Goal: Find specific page/section

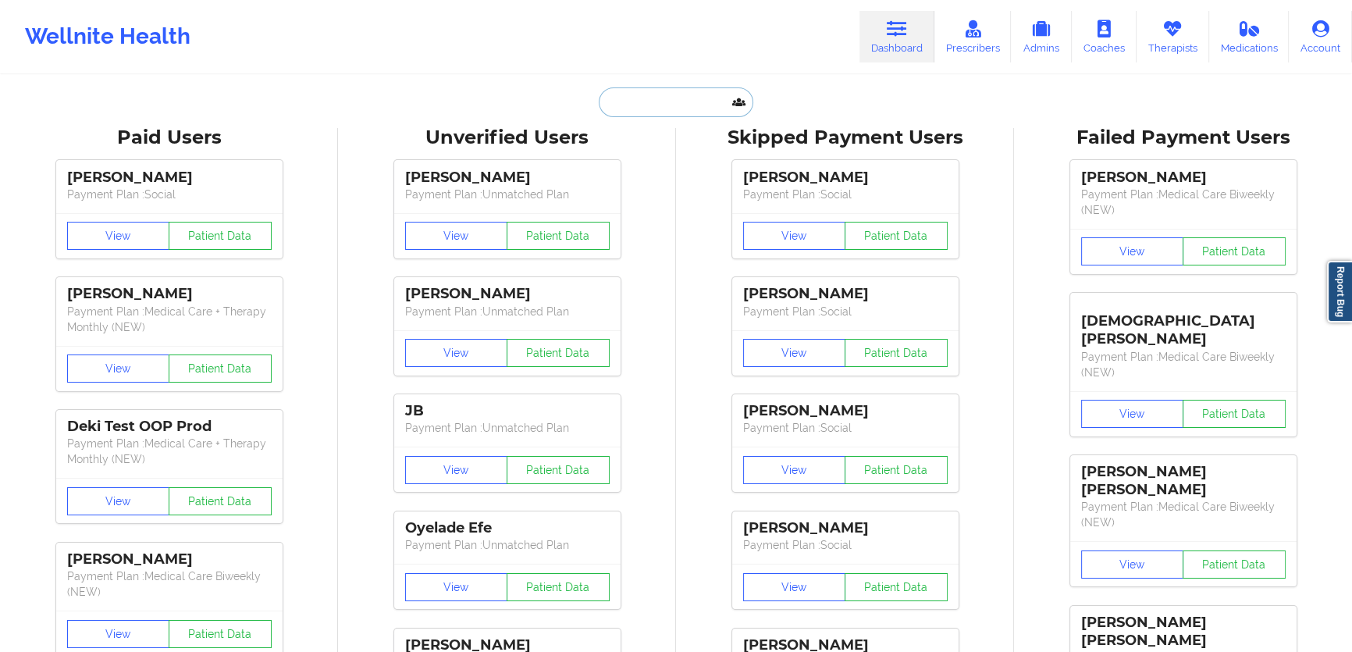
click at [722, 98] on input "text" at bounding box center [676, 102] width 155 height 30
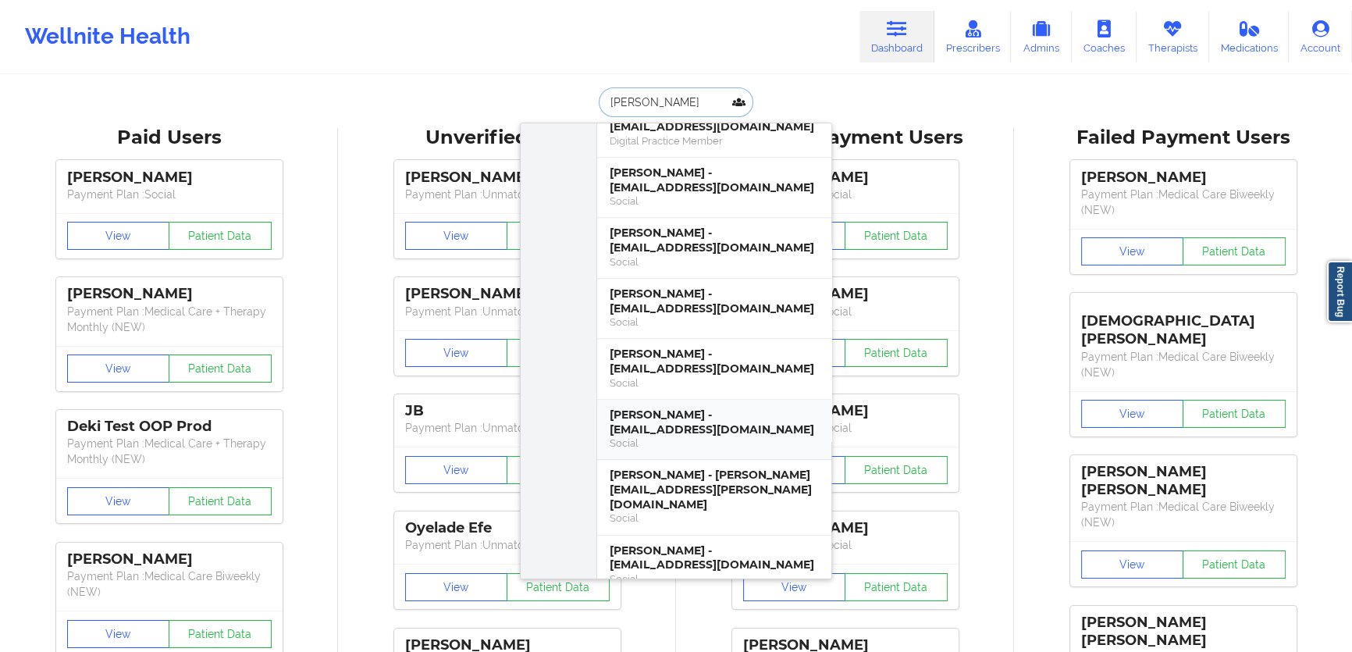
scroll to position [2129, 0]
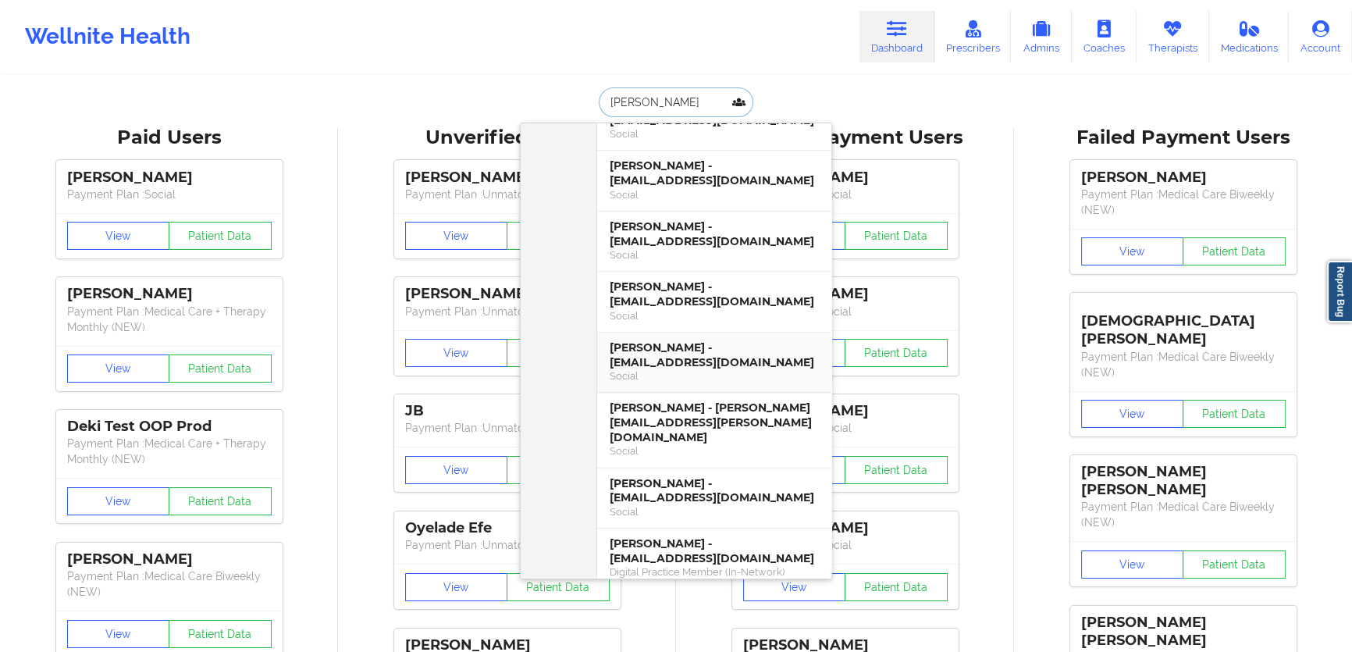
type input "[PERSON_NAME]"
click at [1189, 27] on link "Therapists" at bounding box center [1173, 37] width 73 height 52
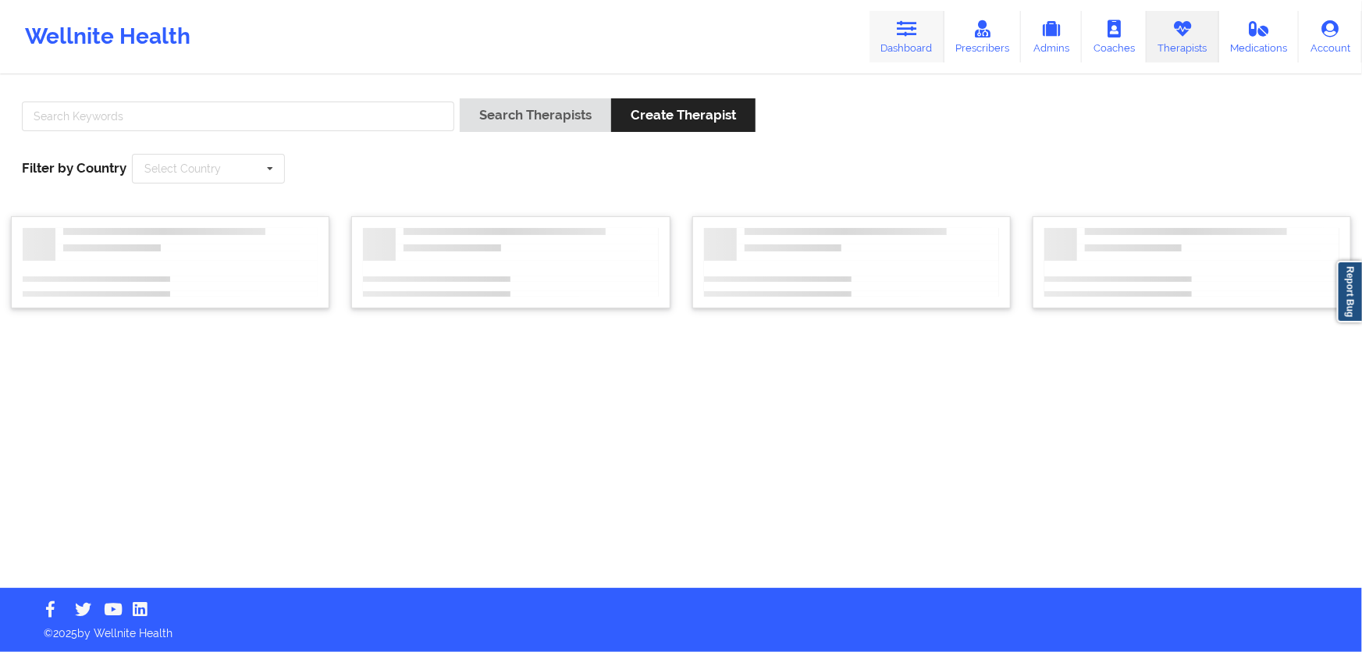
click at [924, 39] on link "Dashboard" at bounding box center [907, 37] width 75 height 52
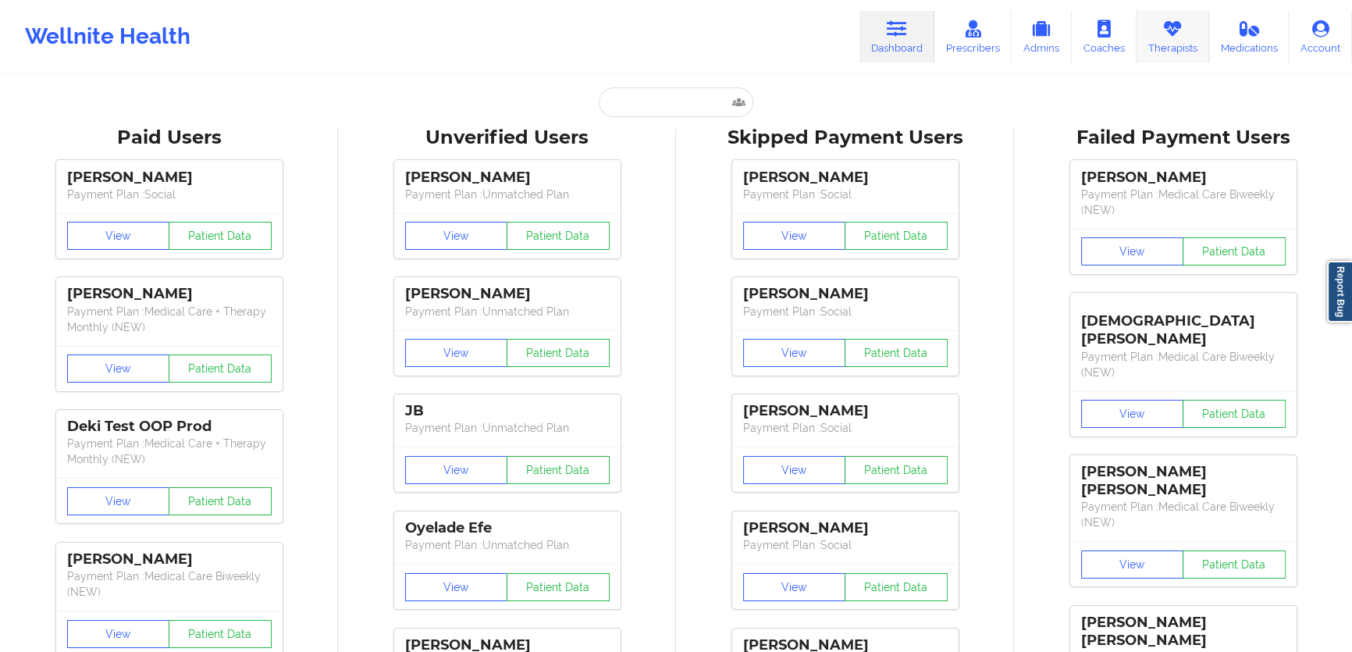
click at [1177, 37] on link "Therapists" at bounding box center [1173, 37] width 73 height 52
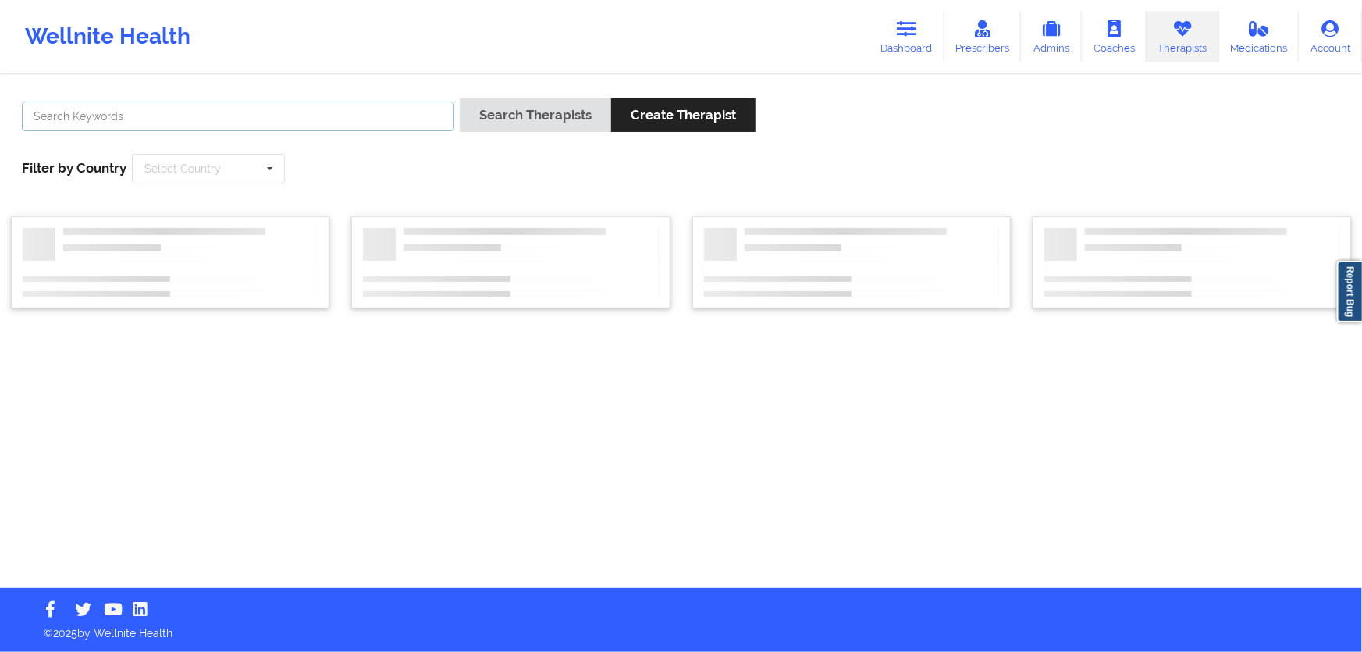
click at [329, 125] on input "text" at bounding box center [238, 116] width 433 height 30
type input "quisha"
click at [460, 98] on button "Search Therapists" at bounding box center [535, 115] width 151 height 34
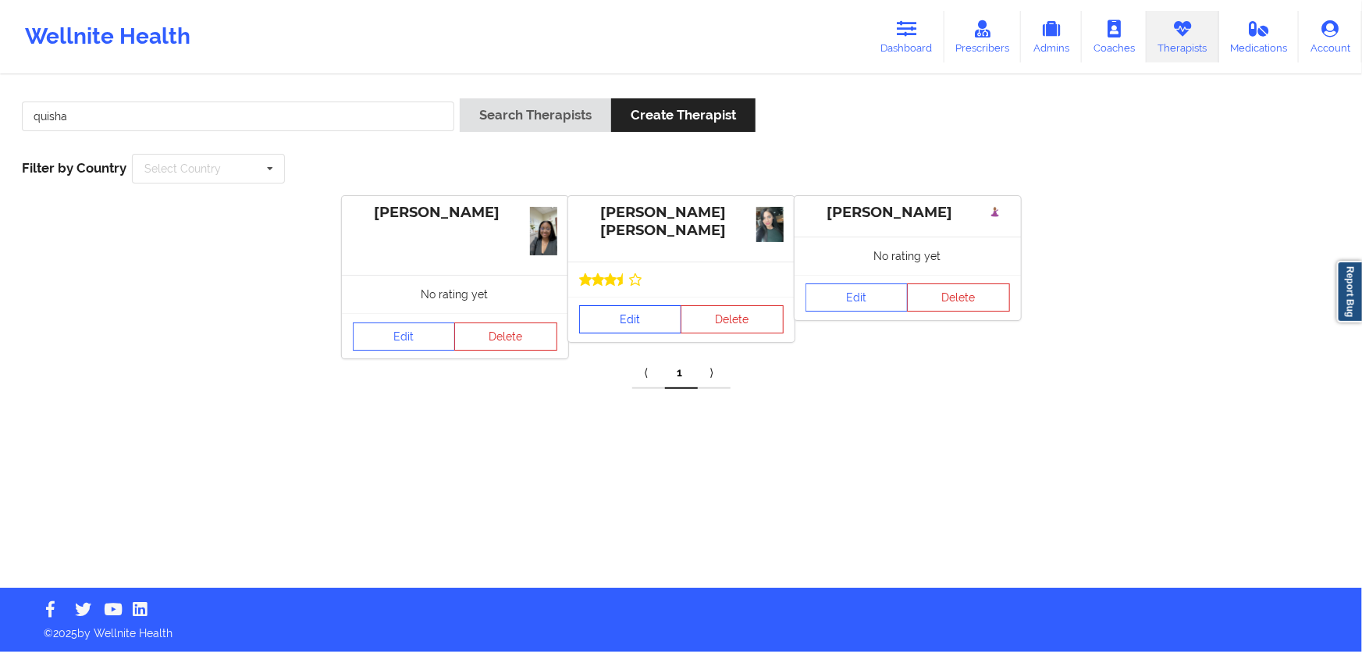
click at [639, 317] on link "Edit" at bounding box center [630, 319] width 103 height 28
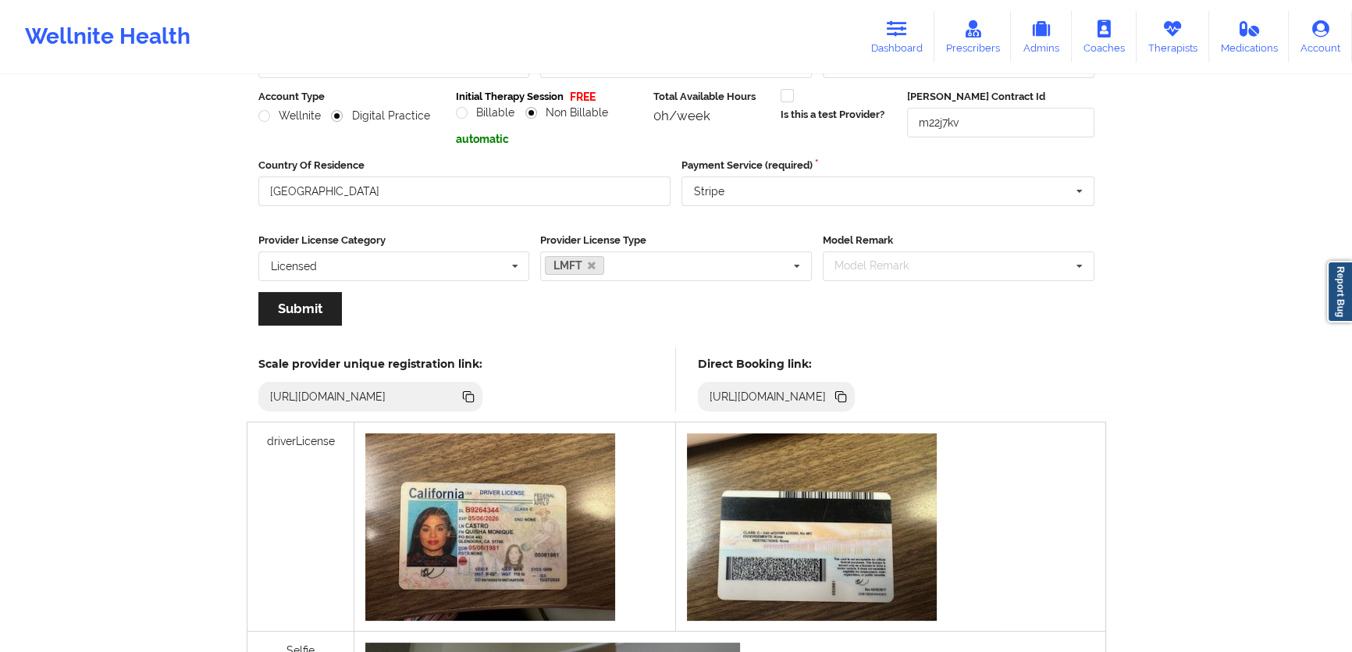
scroll to position [212, 0]
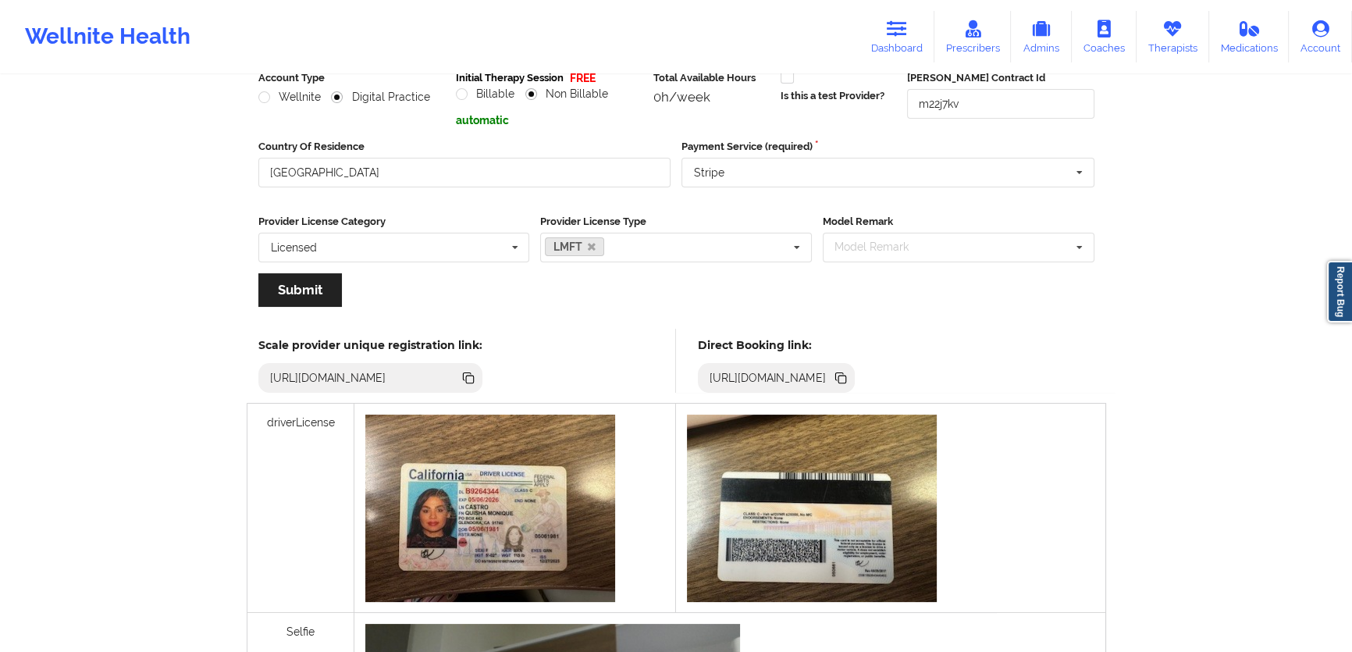
click at [846, 376] on icon at bounding box center [842, 380] width 8 height 8
click at [1166, 47] on link "Therapists" at bounding box center [1173, 37] width 73 height 52
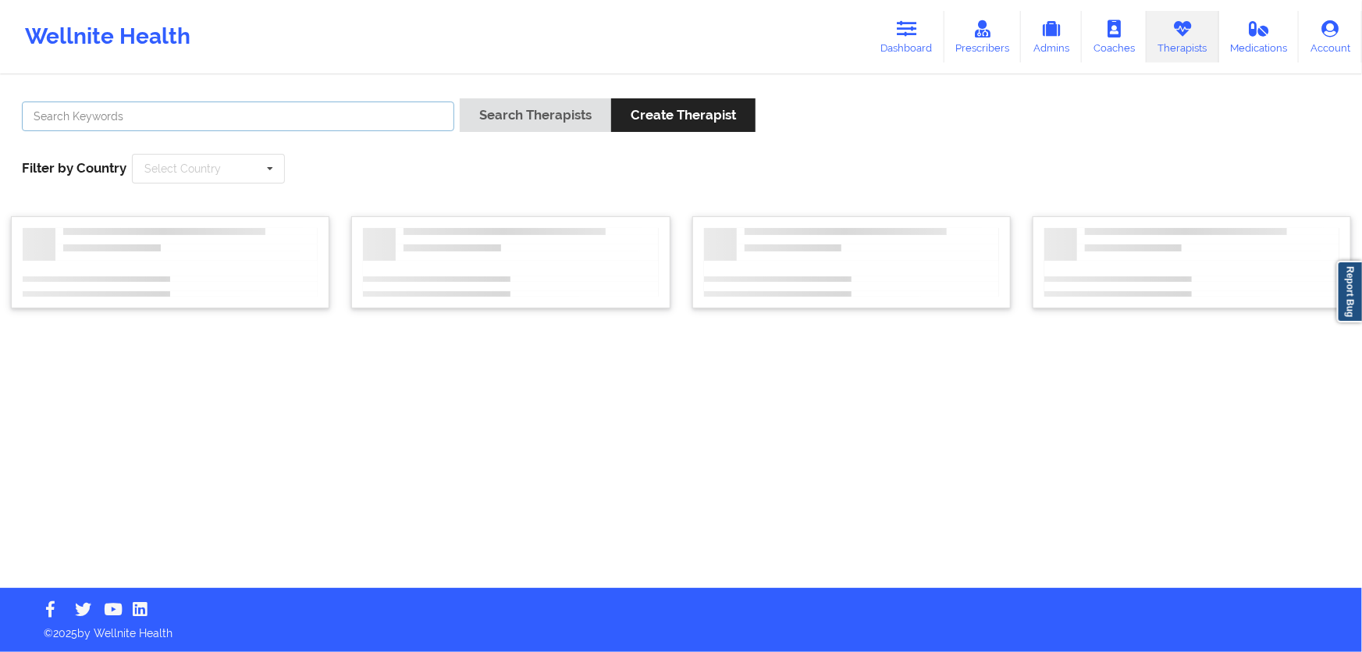
click at [358, 111] on input "text" at bounding box center [238, 116] width 433 height 30
type input "[PERSON_NAME]"
click at [460, 98] on button "Search Therapists" at bounding box center [535, 115] width 151 height 34
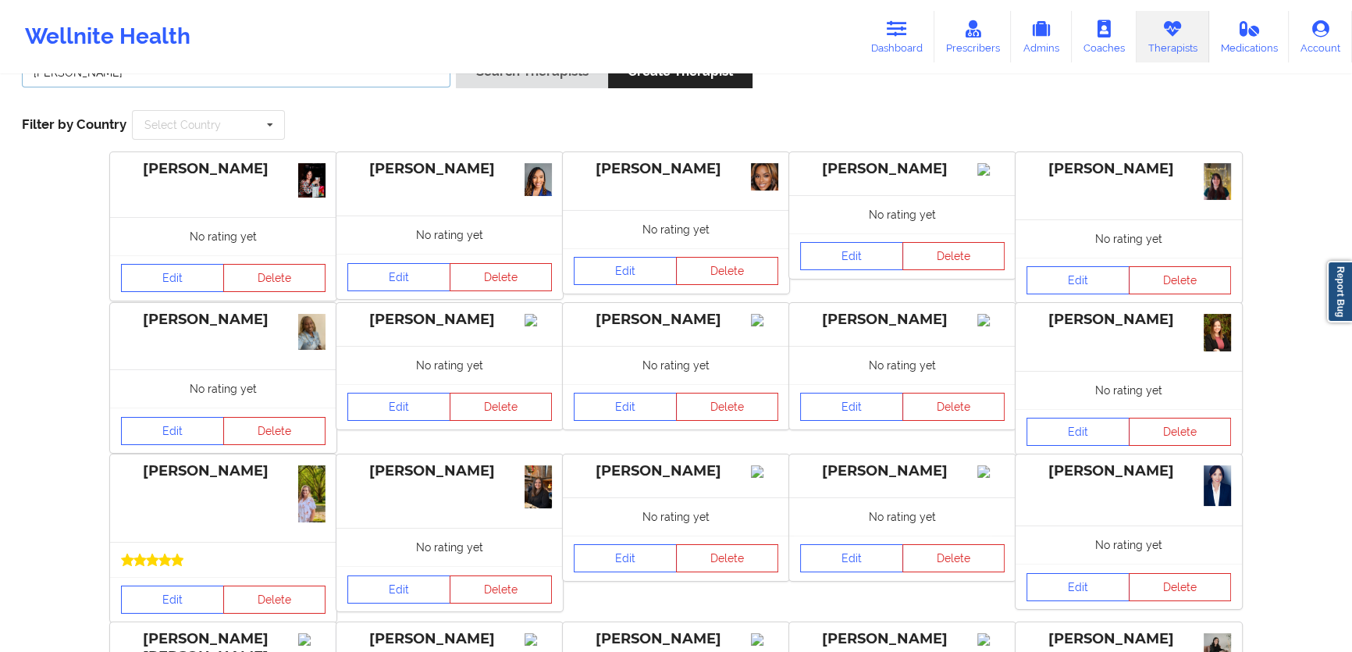
scroll to position [269, 0]
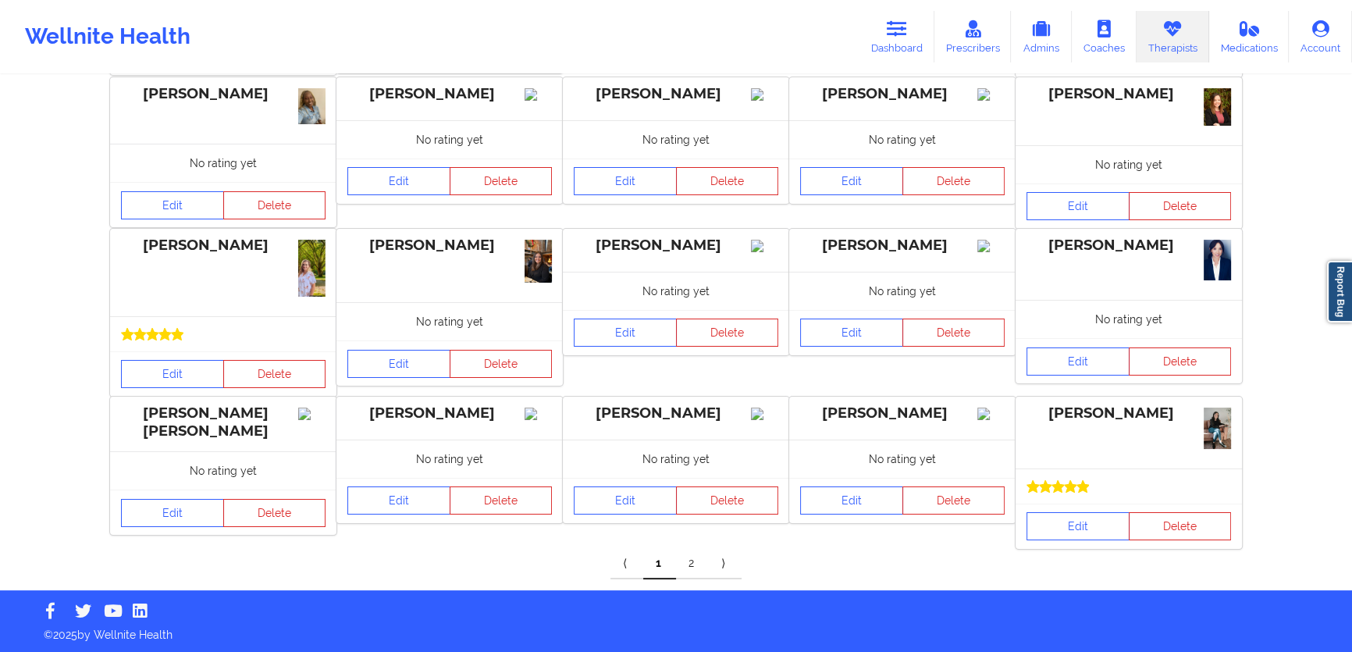
click at [692, 560] on link "2" at bounding box center [692, 563] width 33 height 31
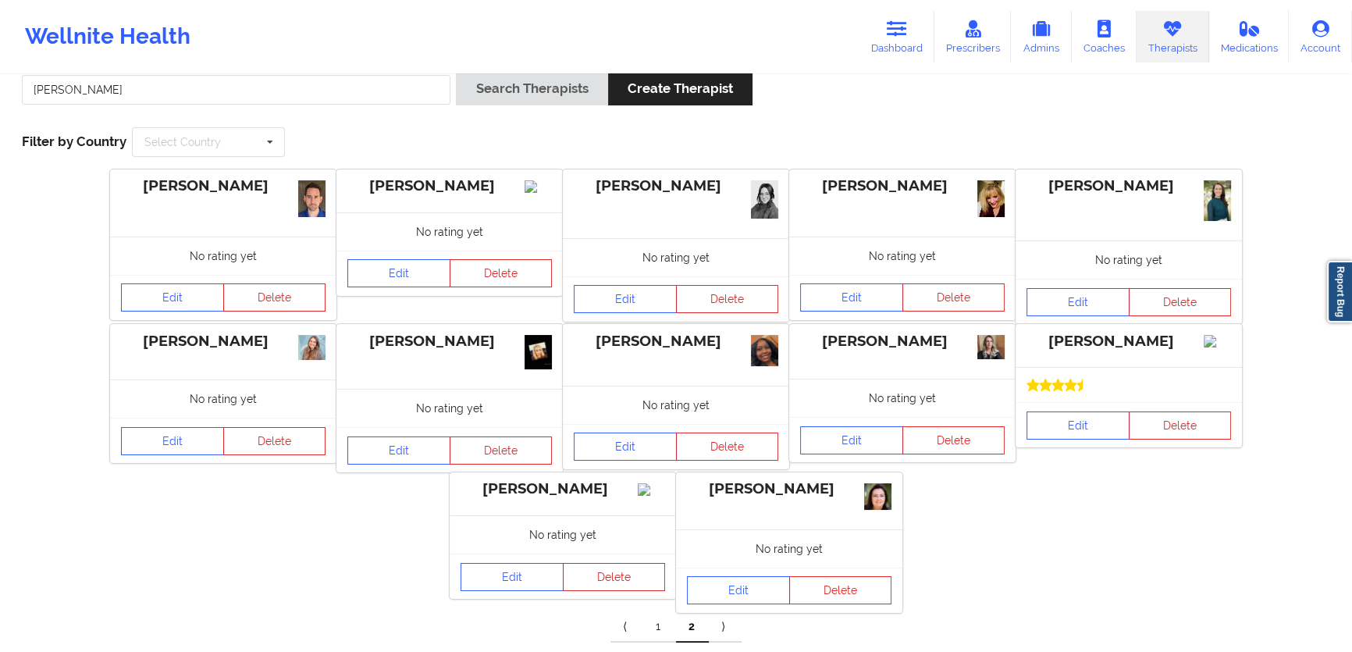
scroll to position [92, 0]
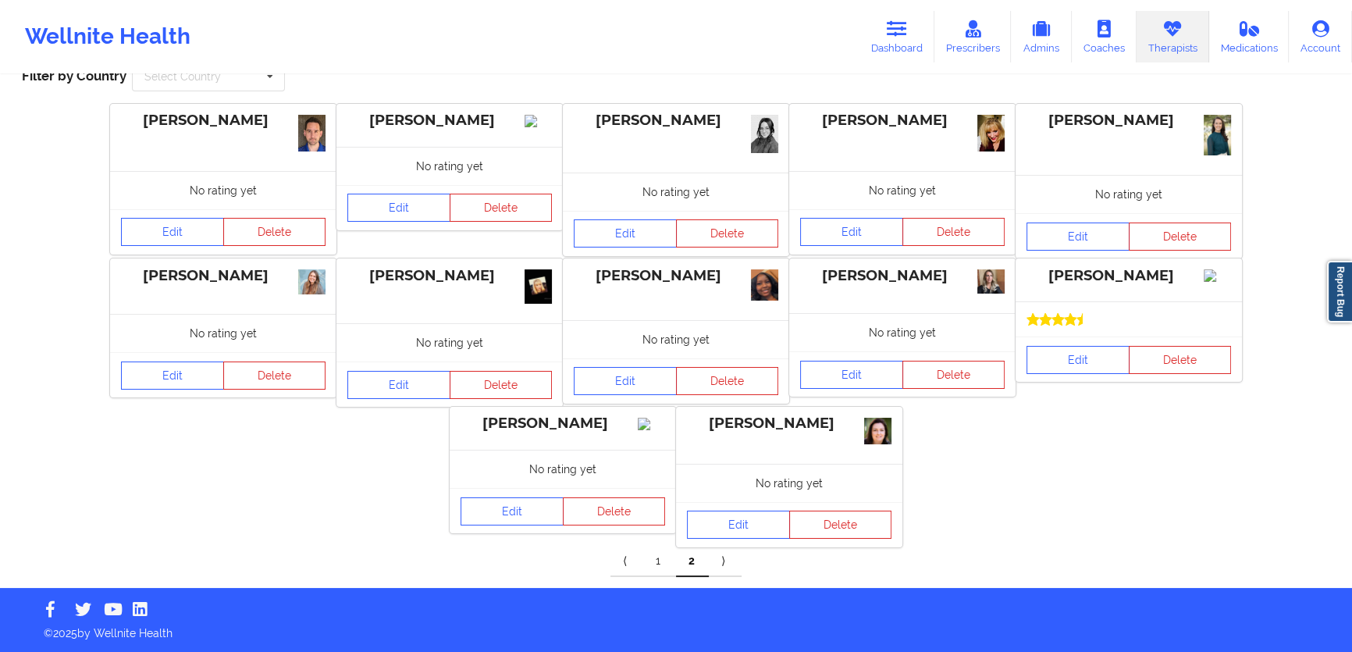
click at [1092, 358] on div "Edit Delete" at bounding box center [1129, 358] width 226 height 45
click at [1090, 365] on link "Edit" at bounding box center [1078, 360] width 103 height 28
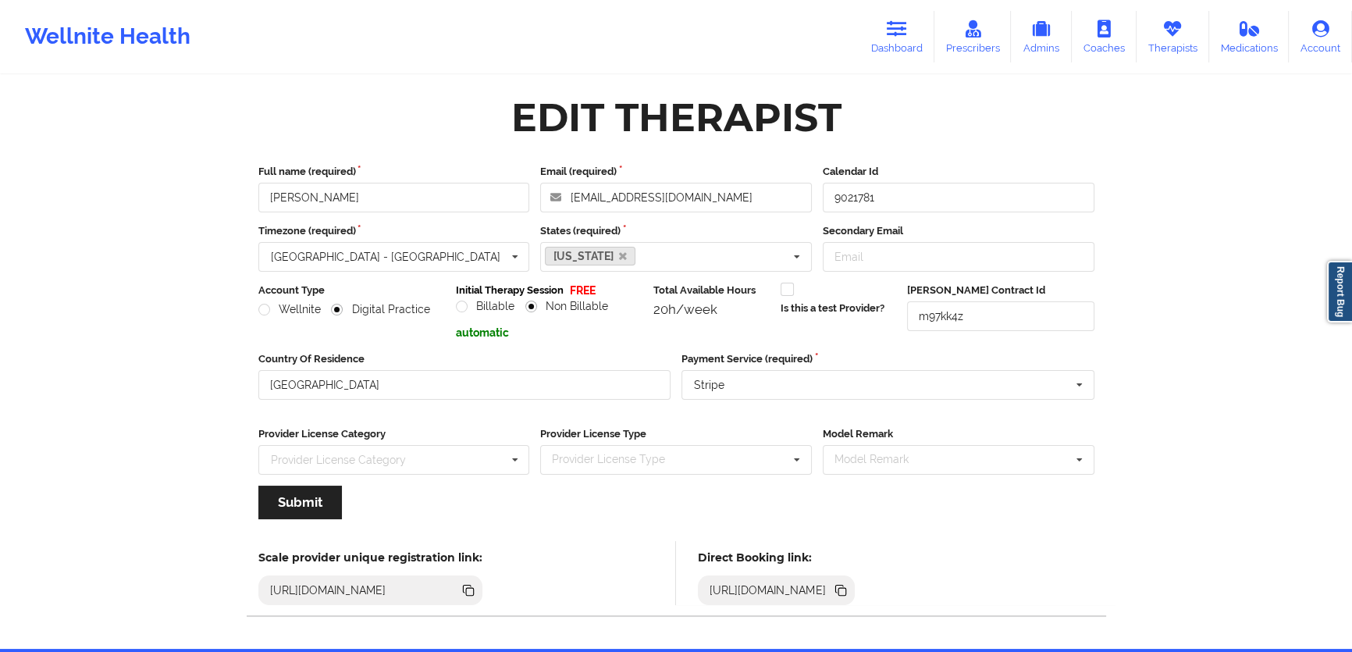
click at [849, 591] on icon at bounding box center [840, 590] width 17 height 17
click at [1159, 23] on link "Therapists" at bounding box center [1173, 37] width 73 height 52
